Goal: Information Seeking & Learning: Check status

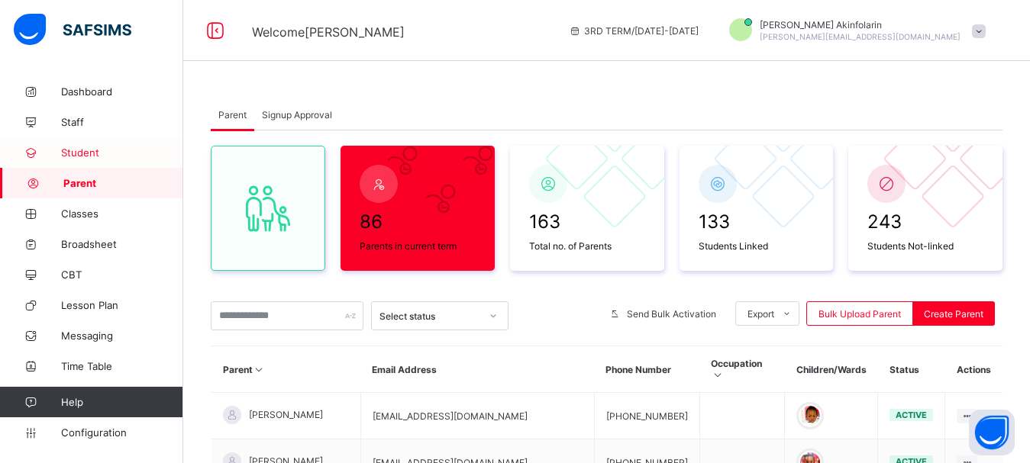
click at [75, 147] on span "Student" at bounding box center [122, 153] width 122 height 12
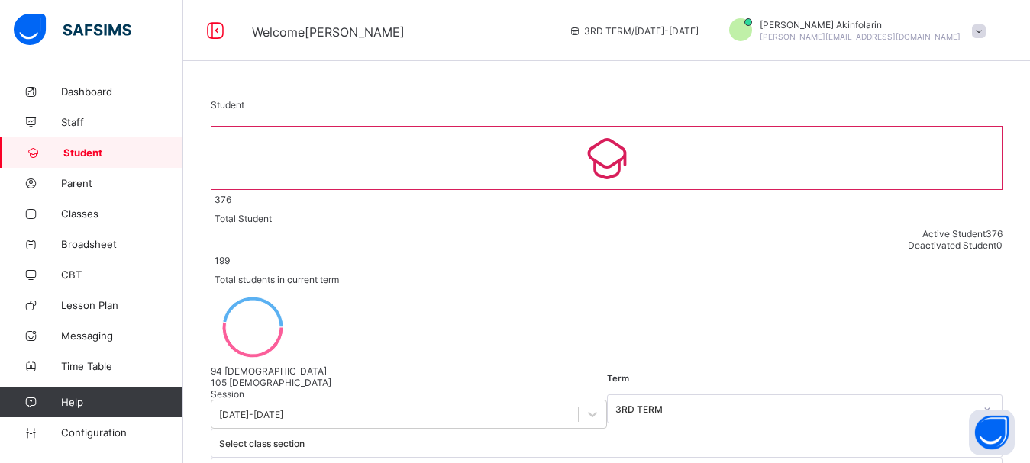
click at [684, 11] on div "3RD TERM / [DATE]-[DATE]" at bounding box center [633, 30] width 145 height 61
click at [77, 216] on span "Classes" at bounding box center [122, 214] width 122 height 12
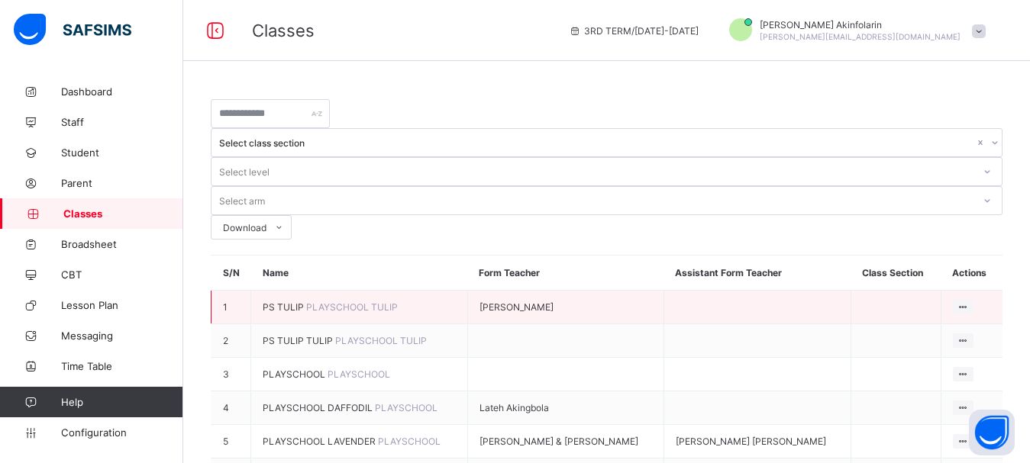
click at [289, 301] on span "PS TULIP" at bounding box center [285, 306] width 44 height 11
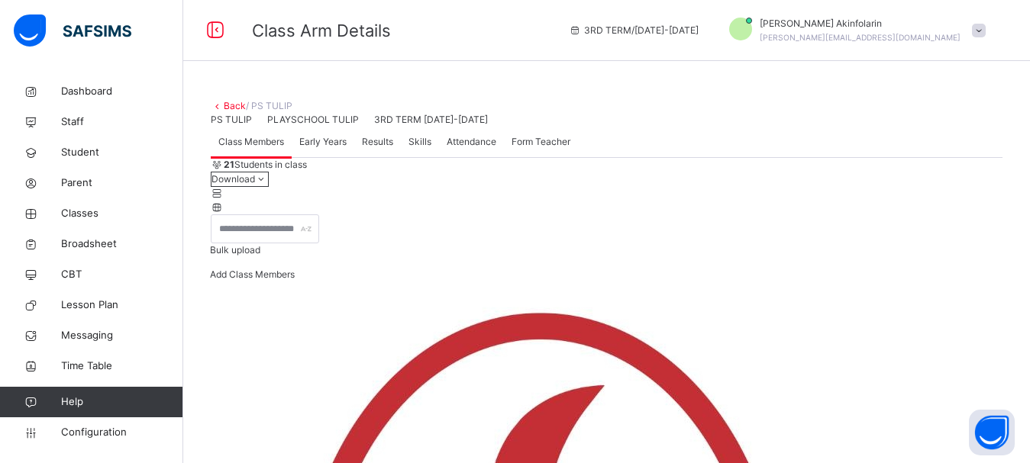
click at [463, 149] on span "Attendance" at bounding box center [471, 142] width 50 height 14
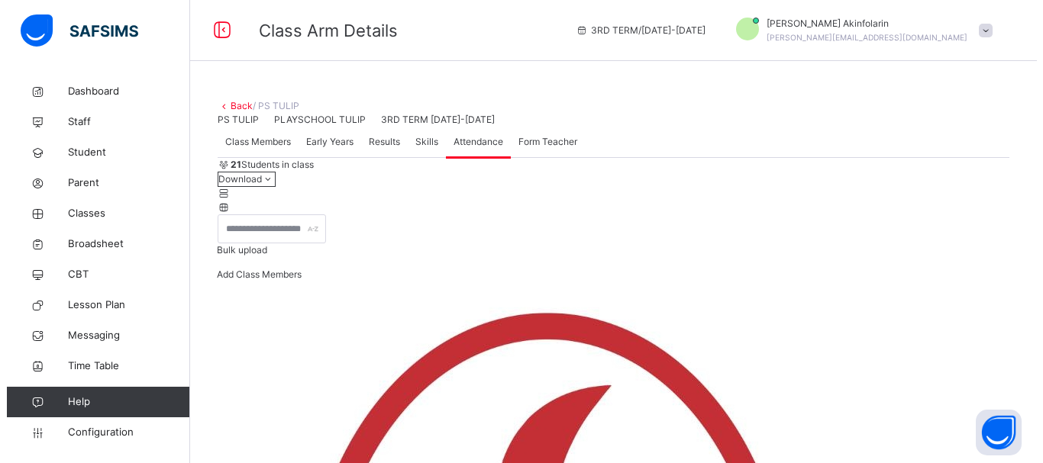
scroll to position [188, 0]
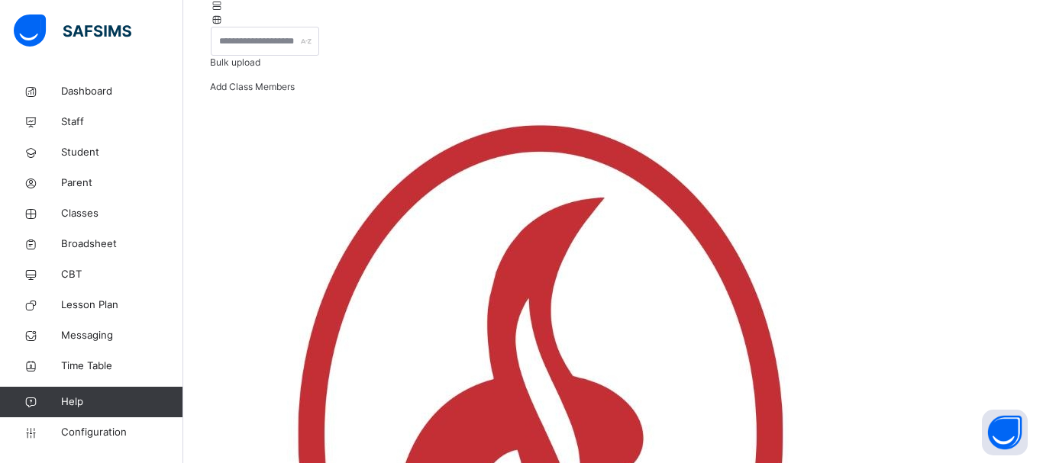
scroll to position [0, 0]
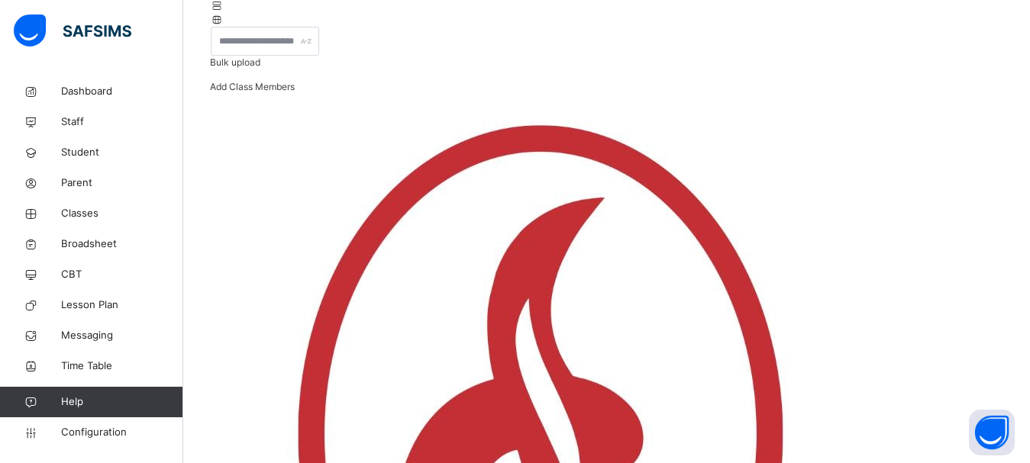
select select "****"
select select "*"
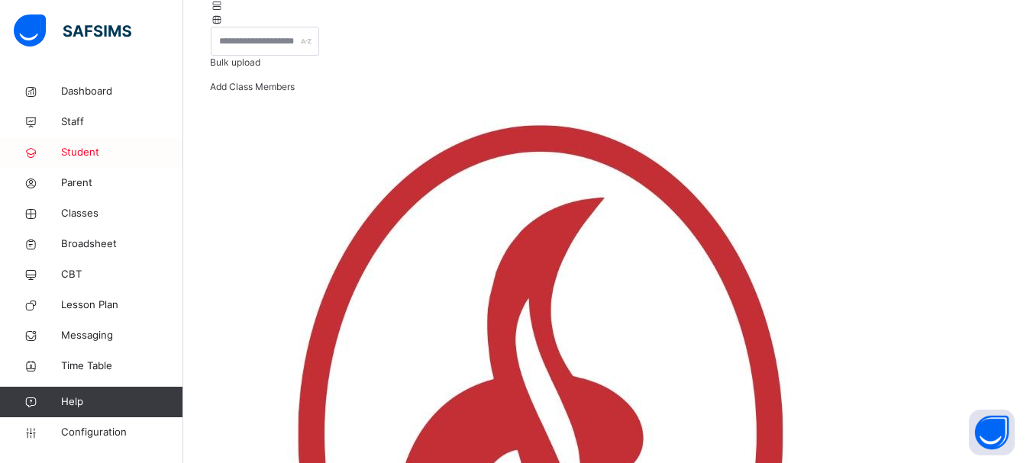
click at [87, 147] on span "Student" at bounding box center [122, 152] width 122 height 15
